Goal: Information Seeking & Learning: Learn about a topic

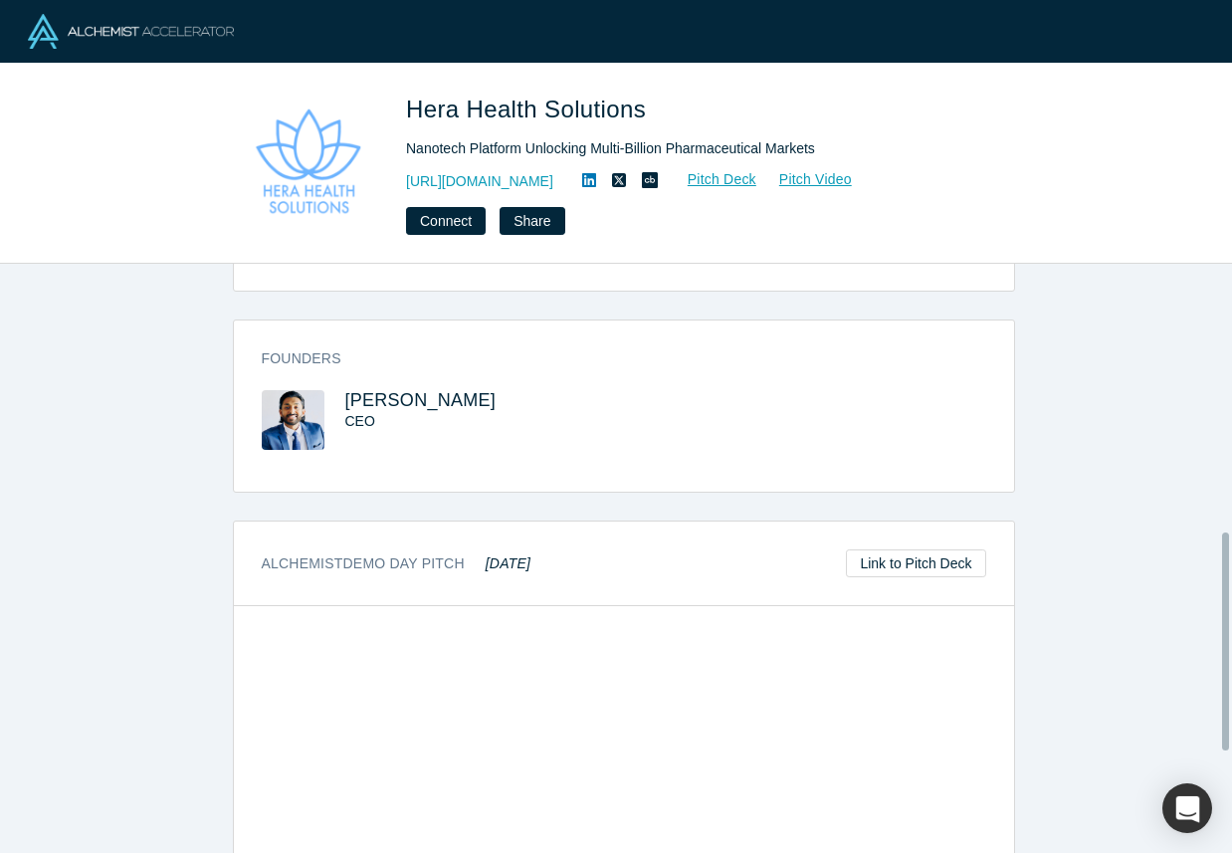
scroll to position [734, 0]
drag, startPoint x: 473, startPoint y: 438, endPoint x: 337, endPoint y: 438, distance: 135.4
click at [345, 410] on h3 "[PERSON_NAME]" at bounding box center [466, 399] width 243 height 21
copy span "Idicula Mathew"
click at [573, 410] on h3 "Idicula Mathew" at bounding box center [466, 399] width 243 height 21
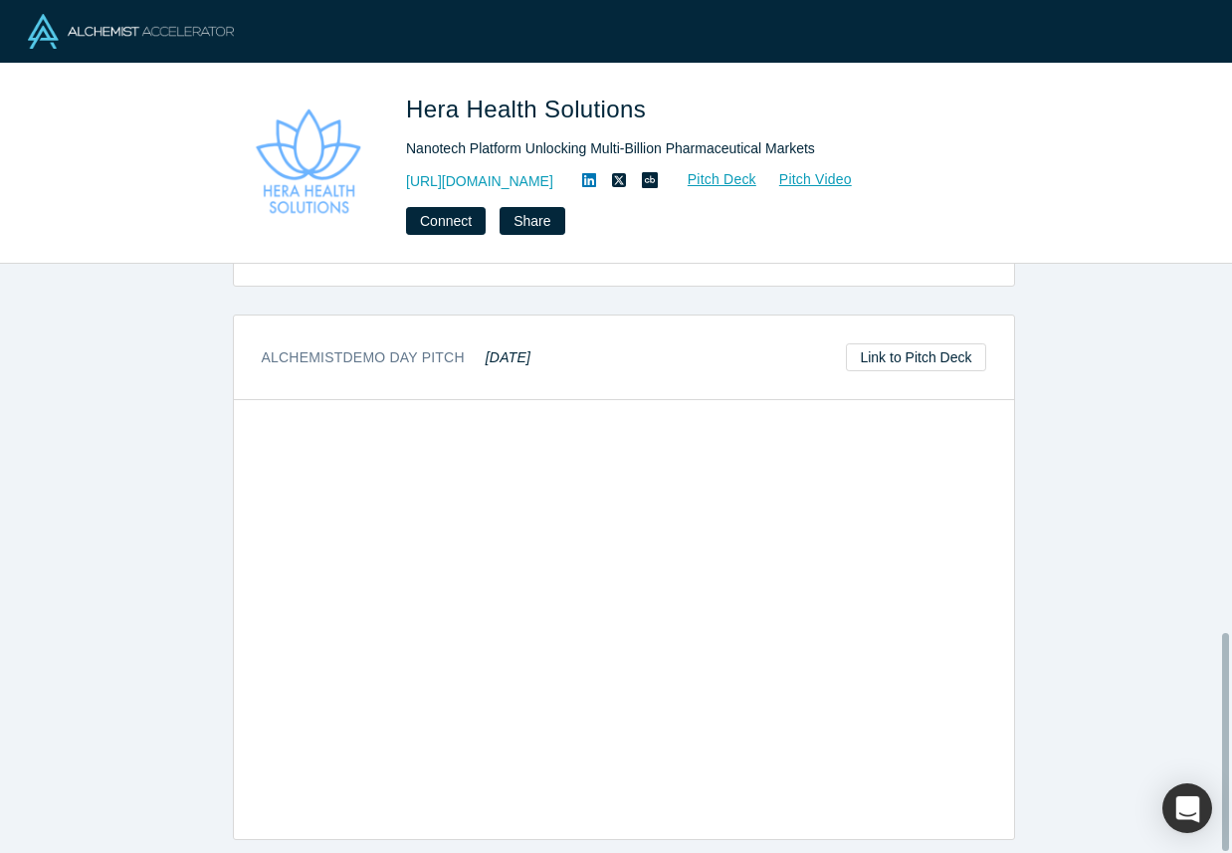
scroll to position [996, 0]
click at [553, 179] on link "https://www.herahealthsolutions.com/" at bounding box center [479, 181] width 147 height 21
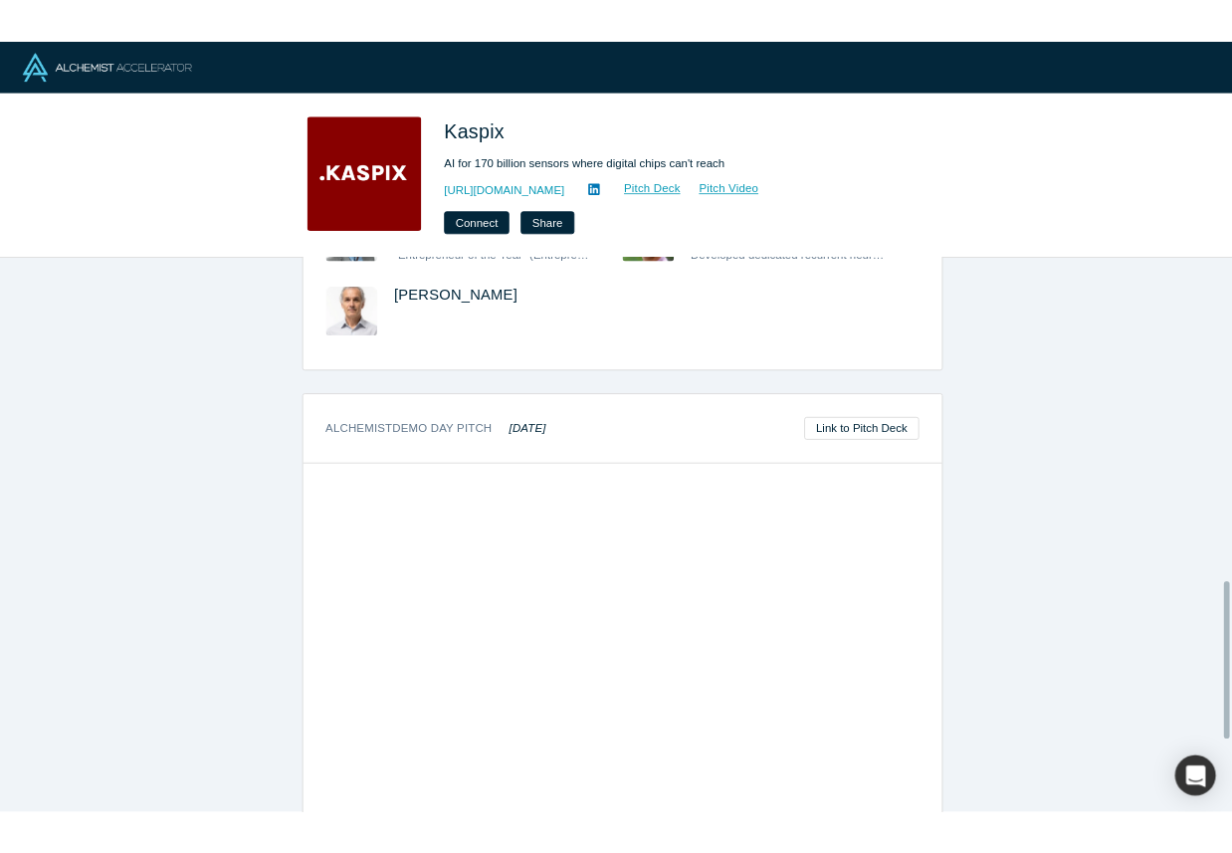
scroll to position [1212, 0]
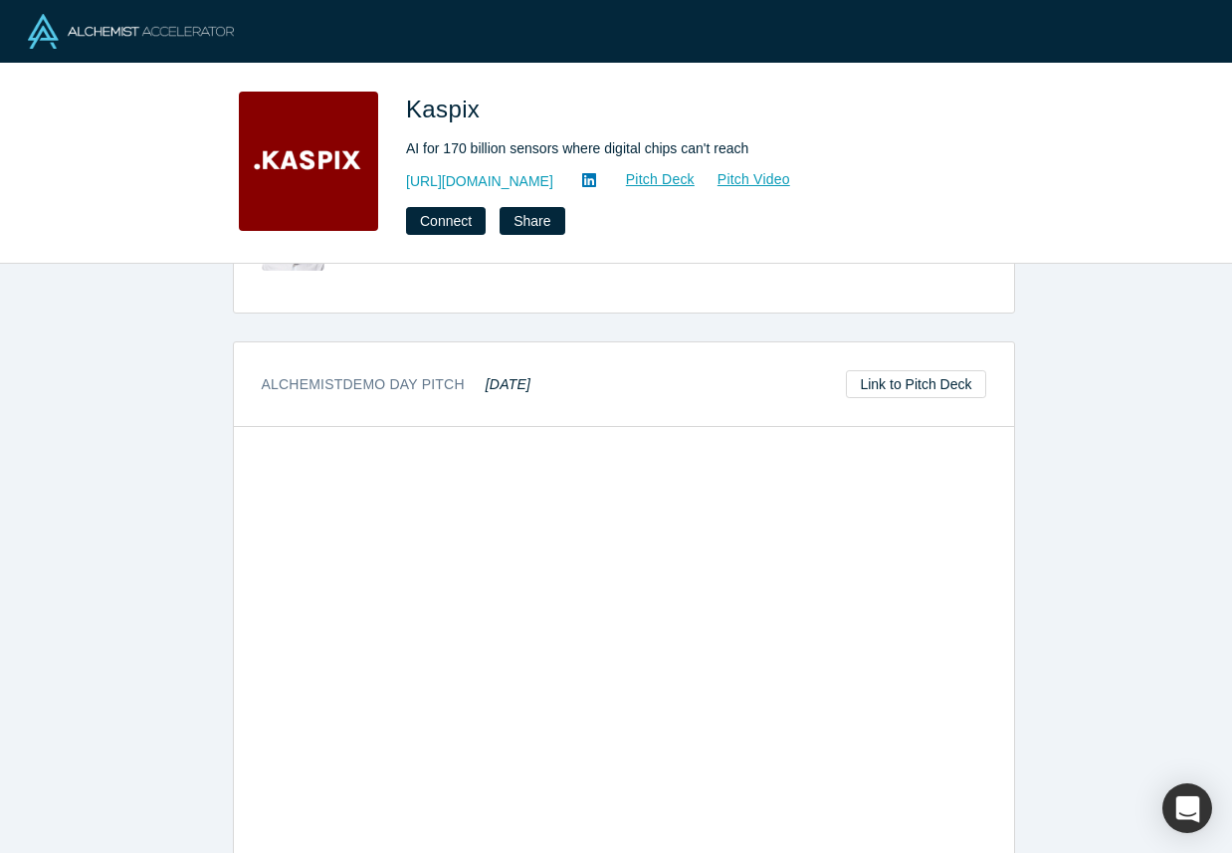
click at [1095, 525] on div "overview Description KASPIX enables analog AI circuits to be designed and licen…" at bounding box center [623, 566] width 1247 height 604
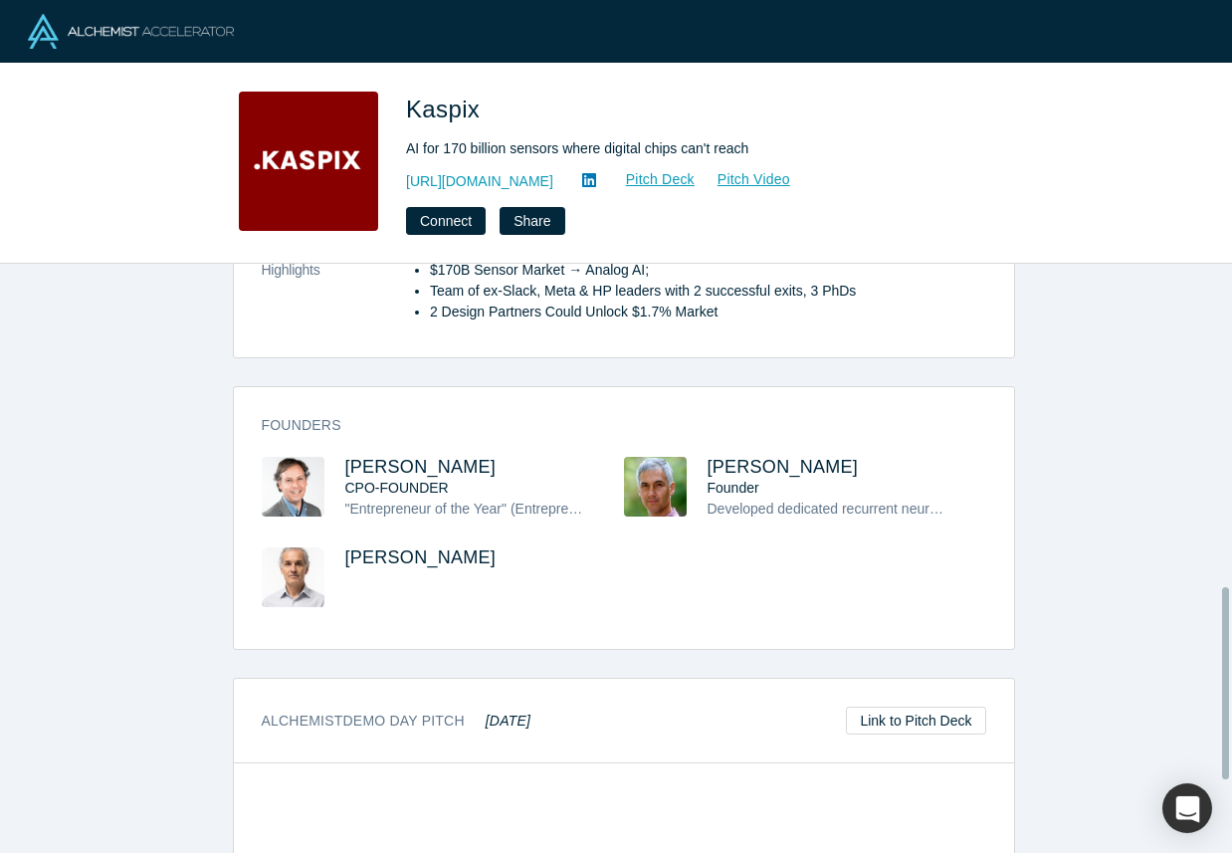
scroll to position [856, 0]
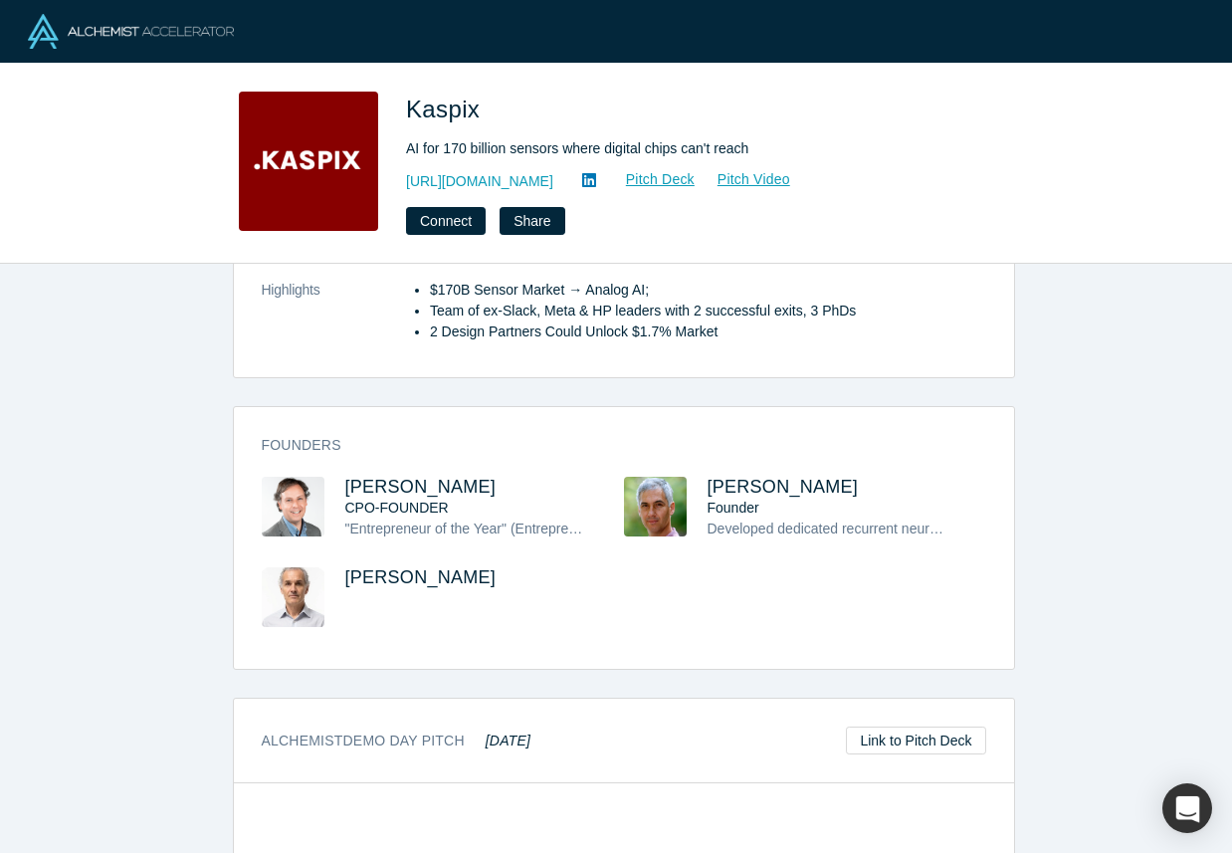
drag, startPoint x: 332, startPoint y: 443, endPoint x: 513, endPoint y: 448, distance: 180.2
click at [513, 477] on div "Andres Valdivieso CPO-FOUNDER "Entrepreneur of the Year" (Entrepreneurs Associa…" at bounding box center [443, 522] width 362 height 91
copy span "Andres Valdivieso"
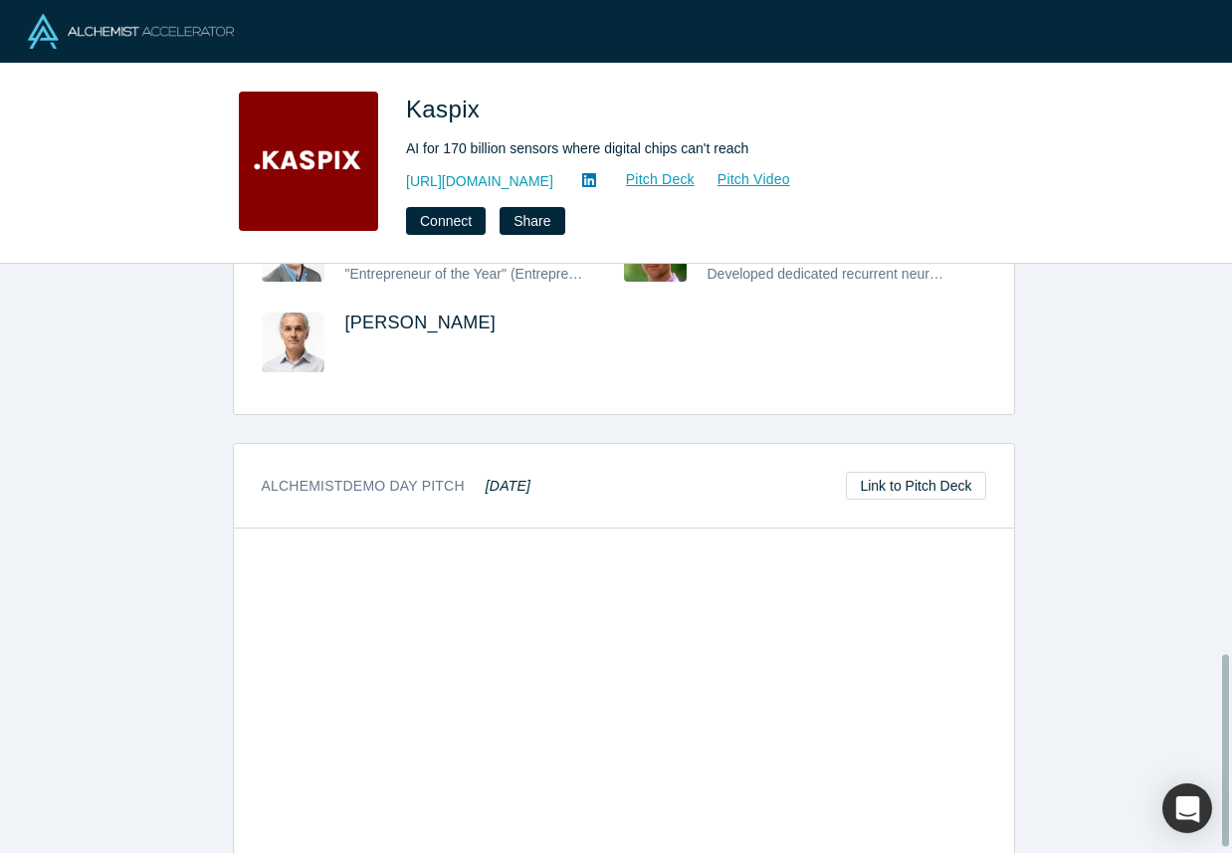
scroll to position [1212, 0]
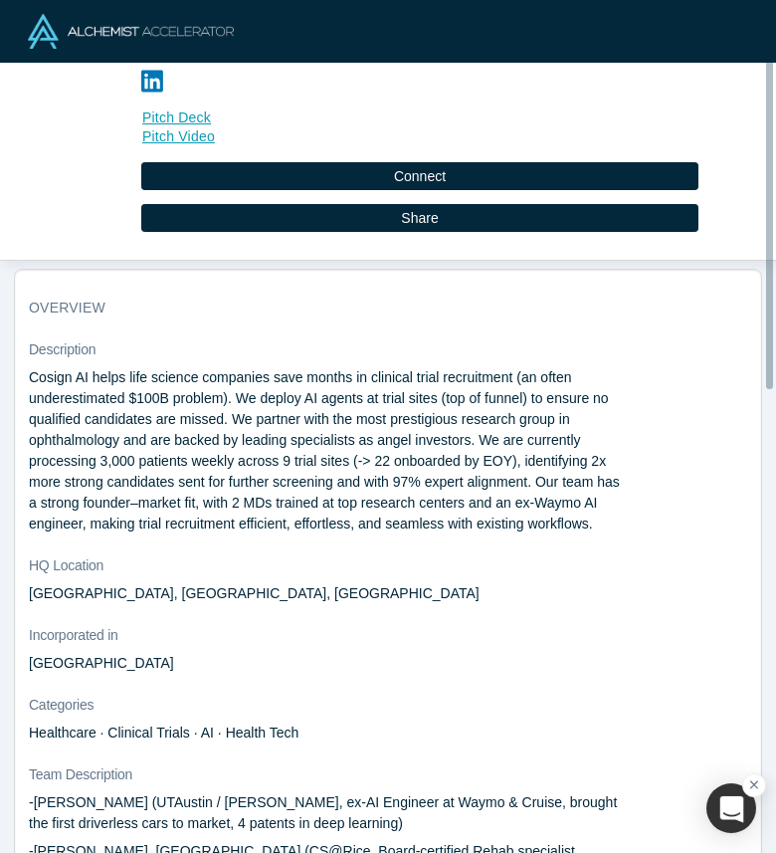
scroll to position [110, 0]
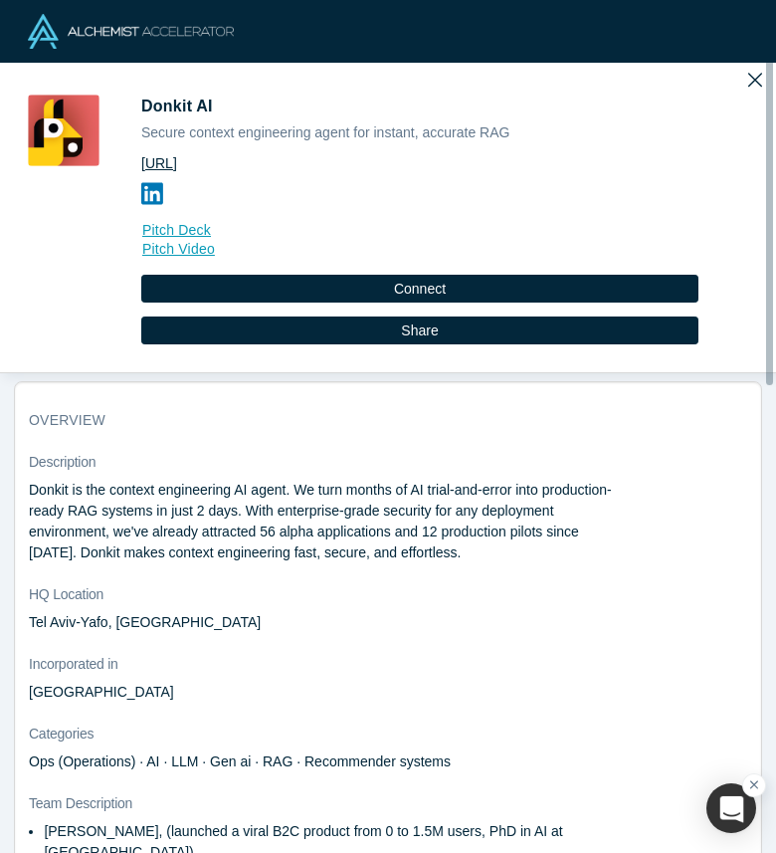
click at [205, 170] on link "[URL]" at bounding box center [419, 163] width 557 height 21
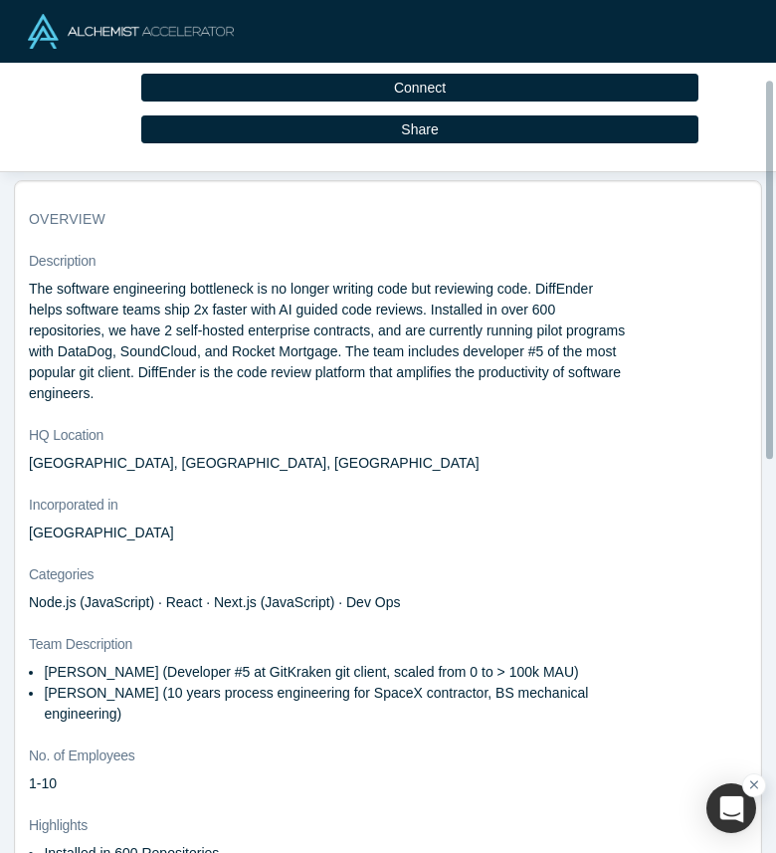
scroll to position [205, 0]
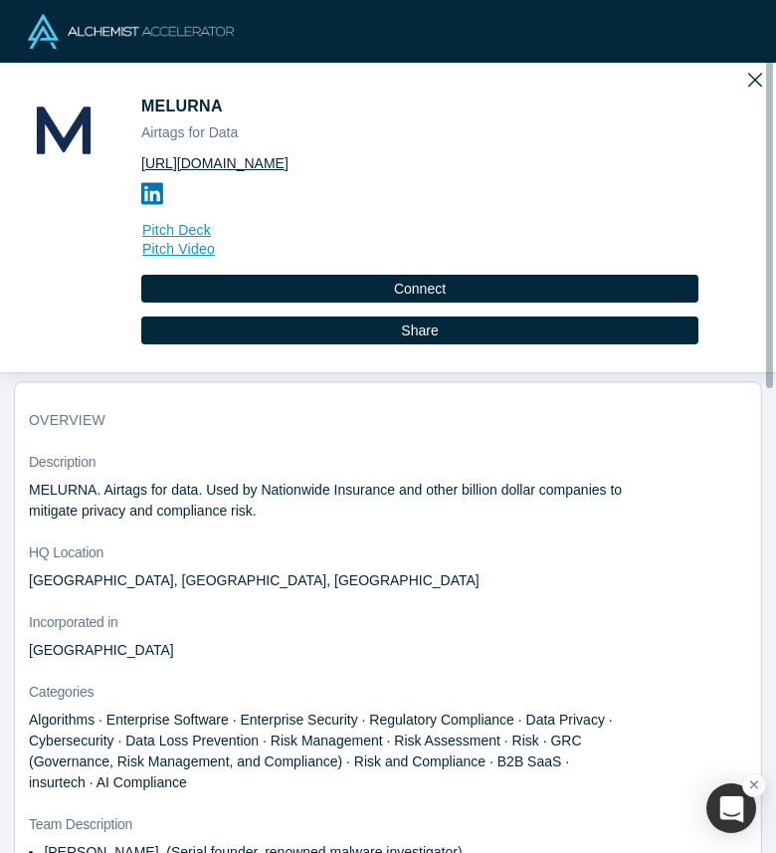
click at [244, 156] on link "https://www.melurna.com" at bounding box center [419, 163] width 557 height 21
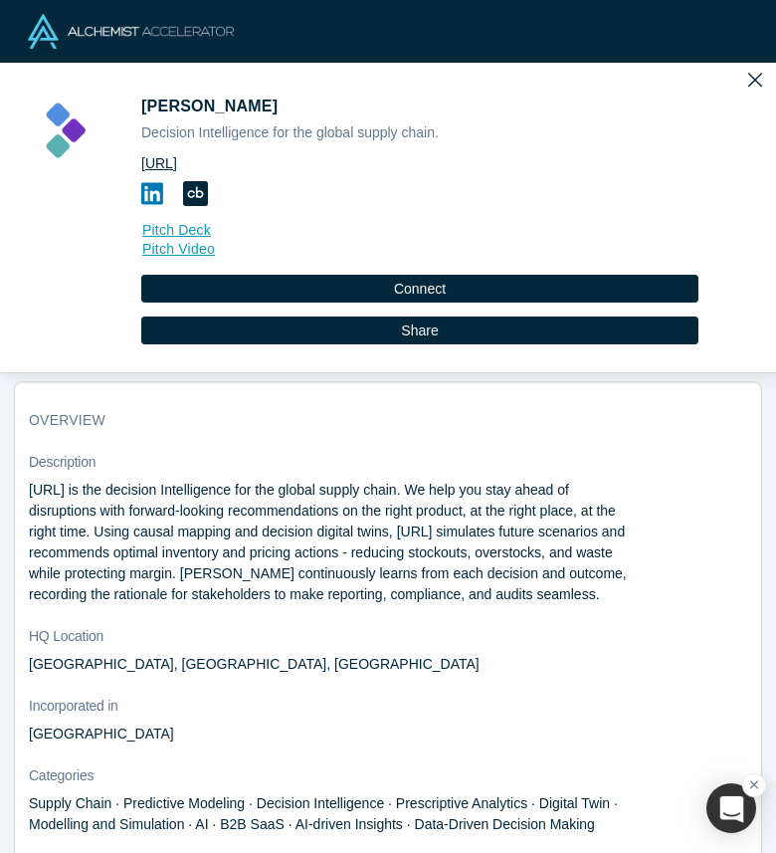
click at [204, 166] on link "[URL]" at bounding box center [419, 163] width 557 height 21
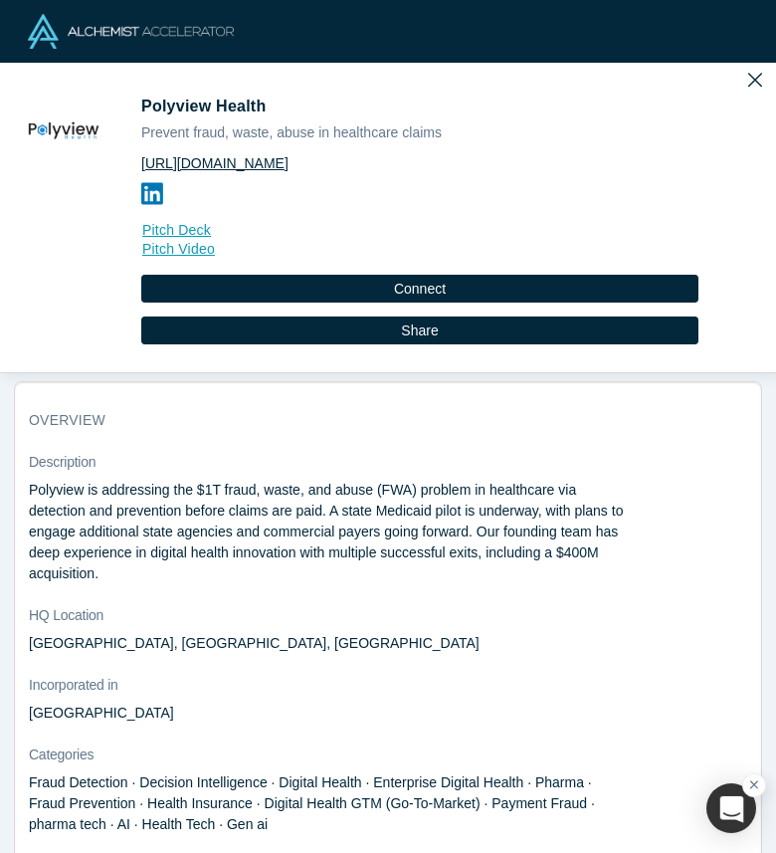
click at [299, 160] on link "[URL][DOMAIN_NAME]" at bounding box center [419, 163] width 557 height 21
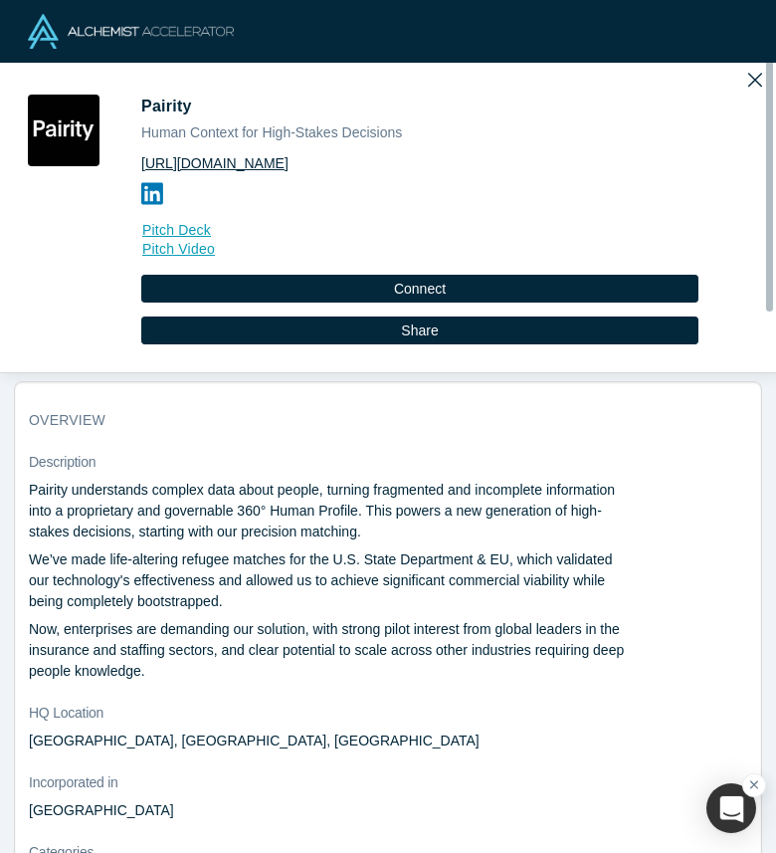
click at [208, 162] on link "https://pairity.ca/" at bounding box center [419, 163] width 557 height 21
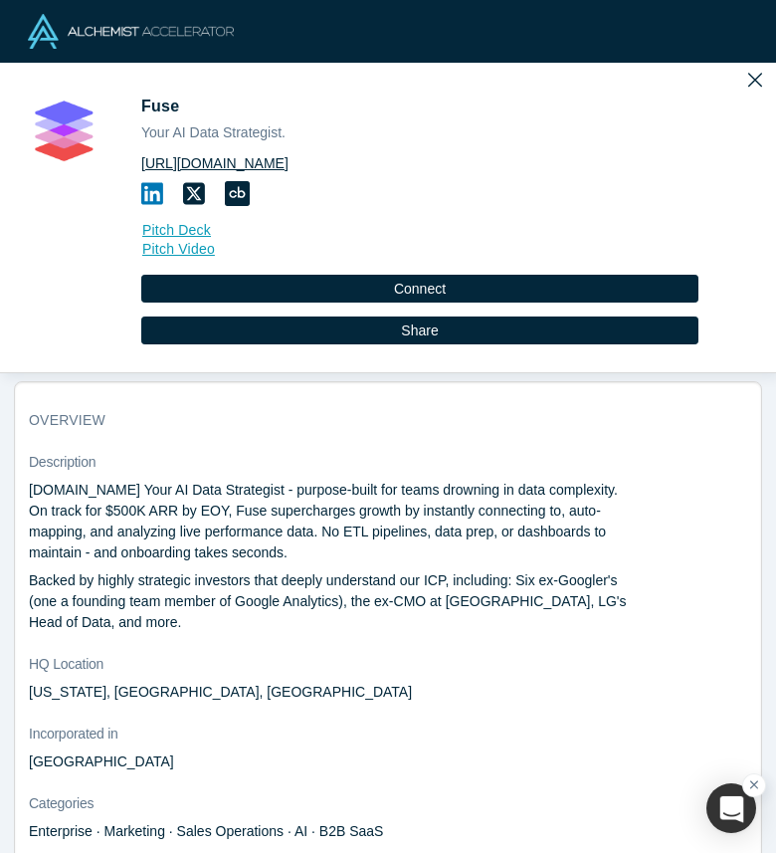
click at [179, 162] on link "[URL][DOMAIN_NAME]" at bounding box center [419, 163] width 557 height 21
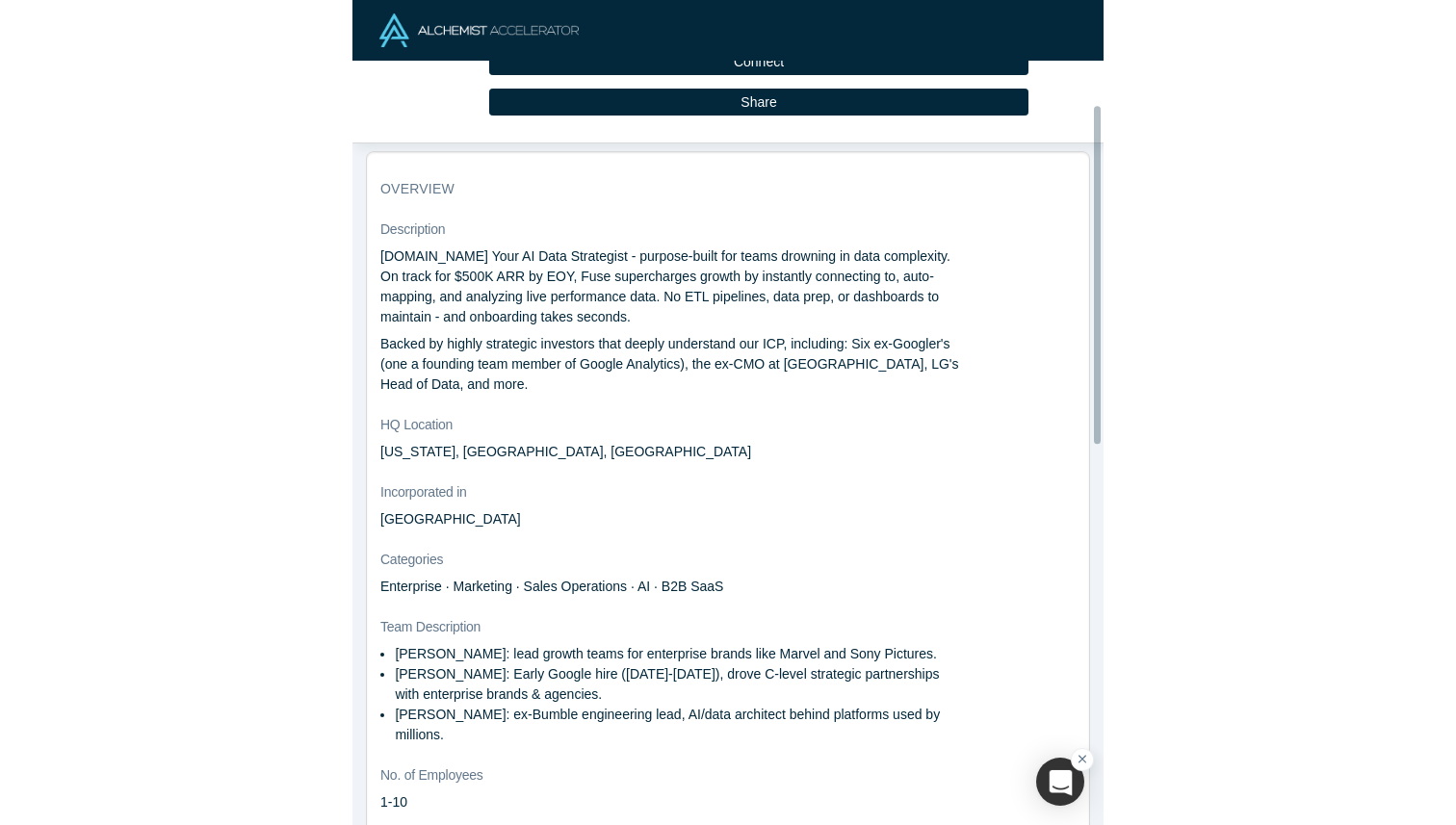
scroll to position [250, 0]
